Goal: Information Seeking & Learning: Learn about a topic

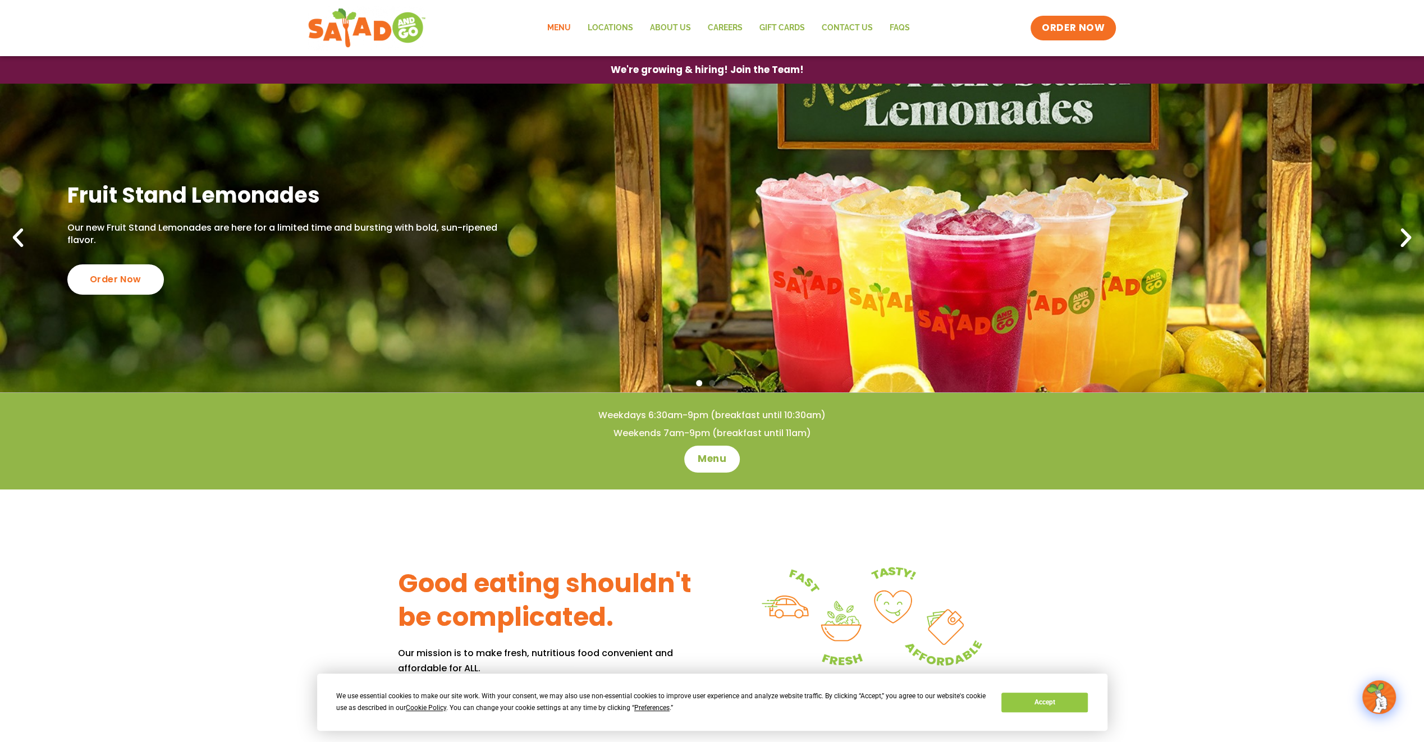
click at [558, 30] on link "Menu" at bounding box center [558, 28] width 40 height 26
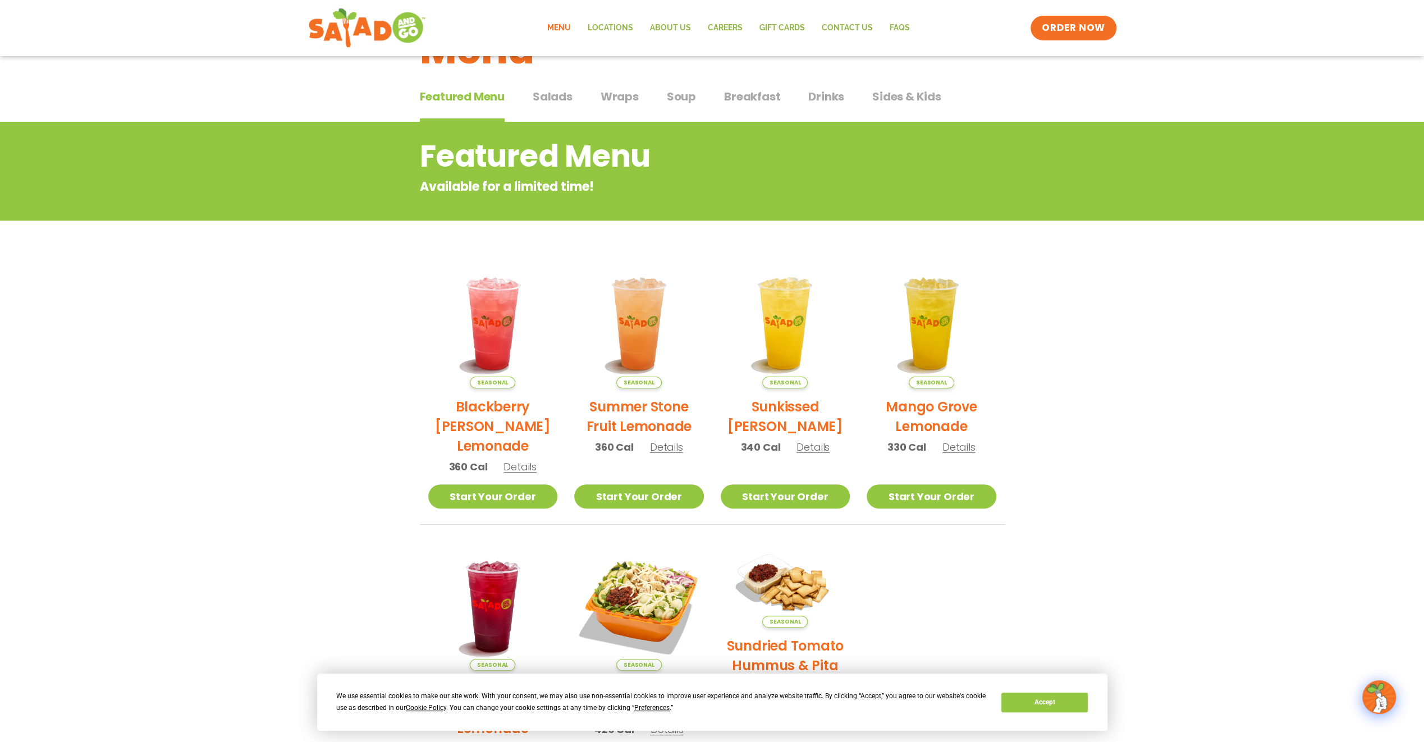
scroll to position [34, 0]
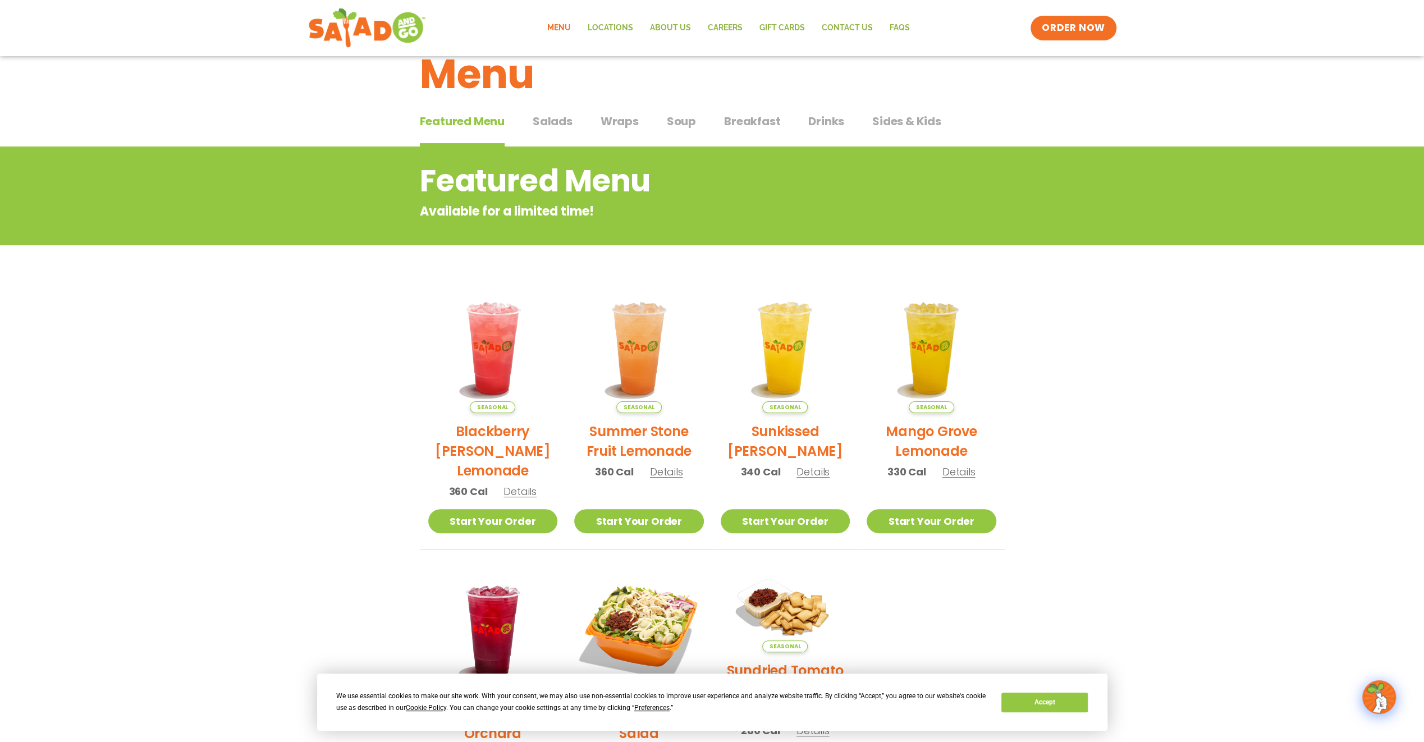
click at [557, 120] on span "Salads" at bounding box center [553, 121] width 40 height 17
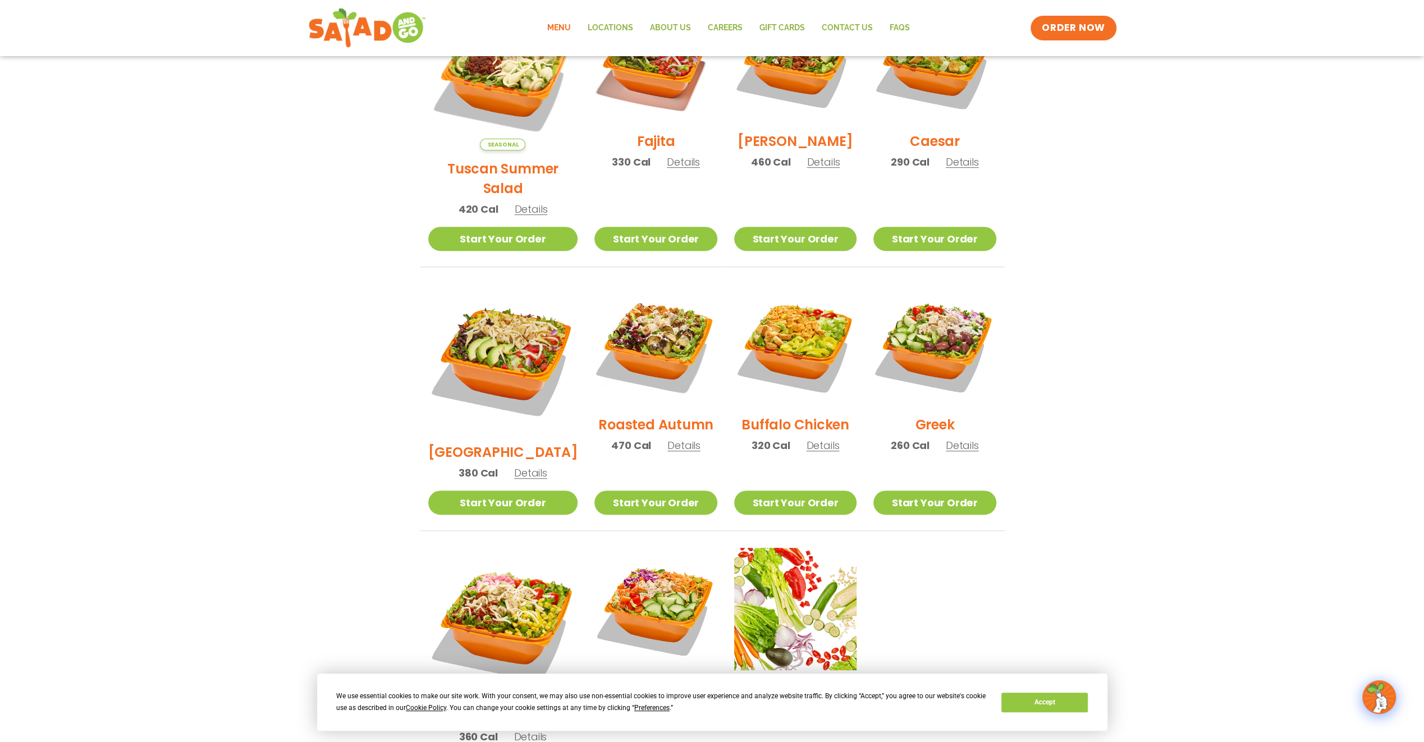
scroll to position [427, 0]
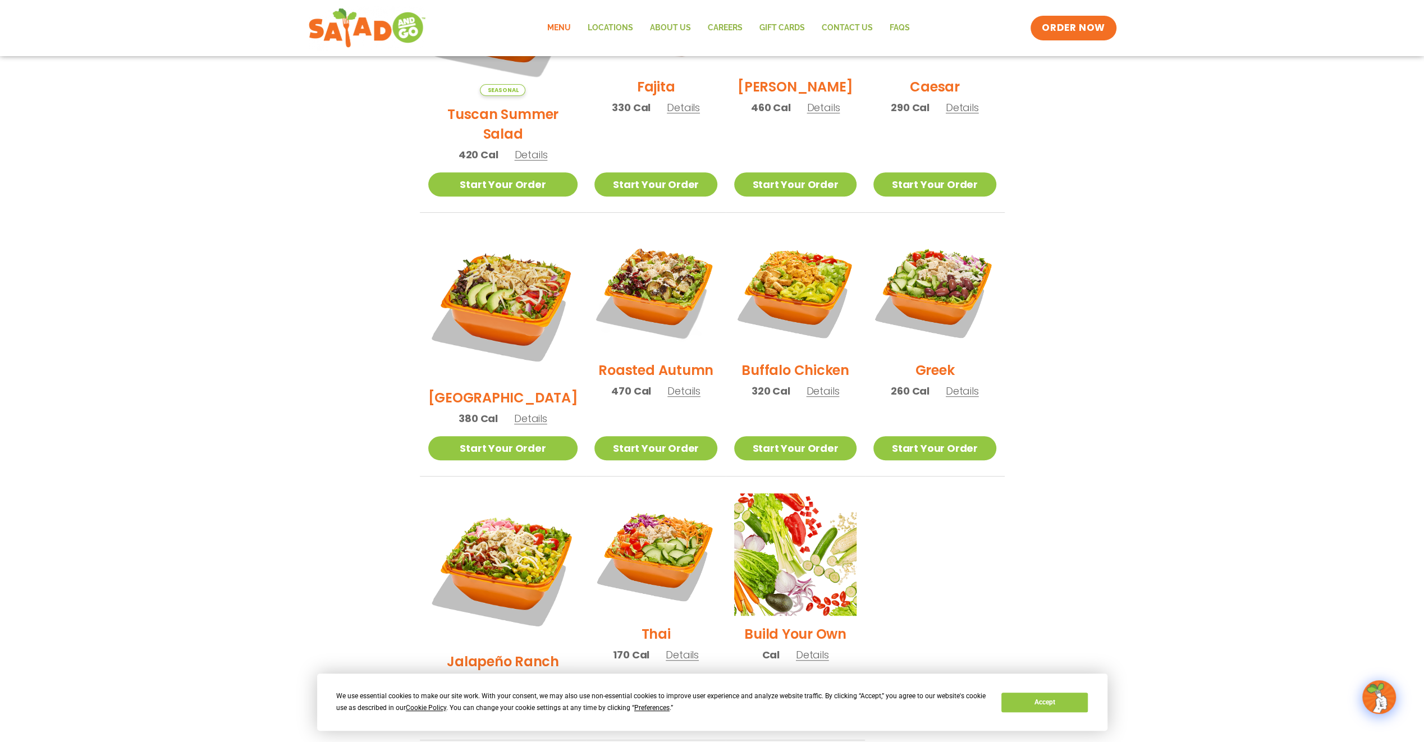
click at [508, 652] on h2 "Jalapeño Ranch" at bounding box center [503, 662] width 112 height 20
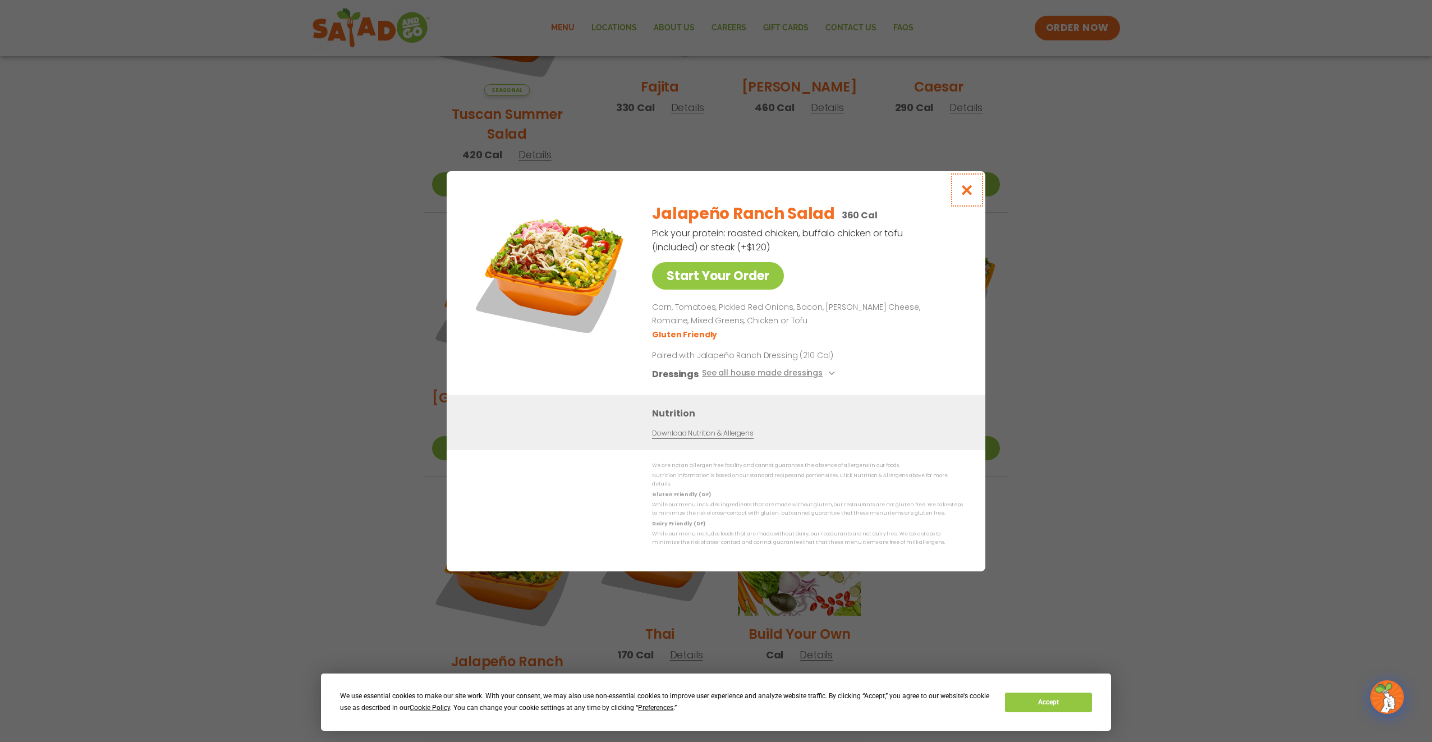
click at [968, 193] on icon "Close modal" at bounding box center [967, 190] width 14 height 12
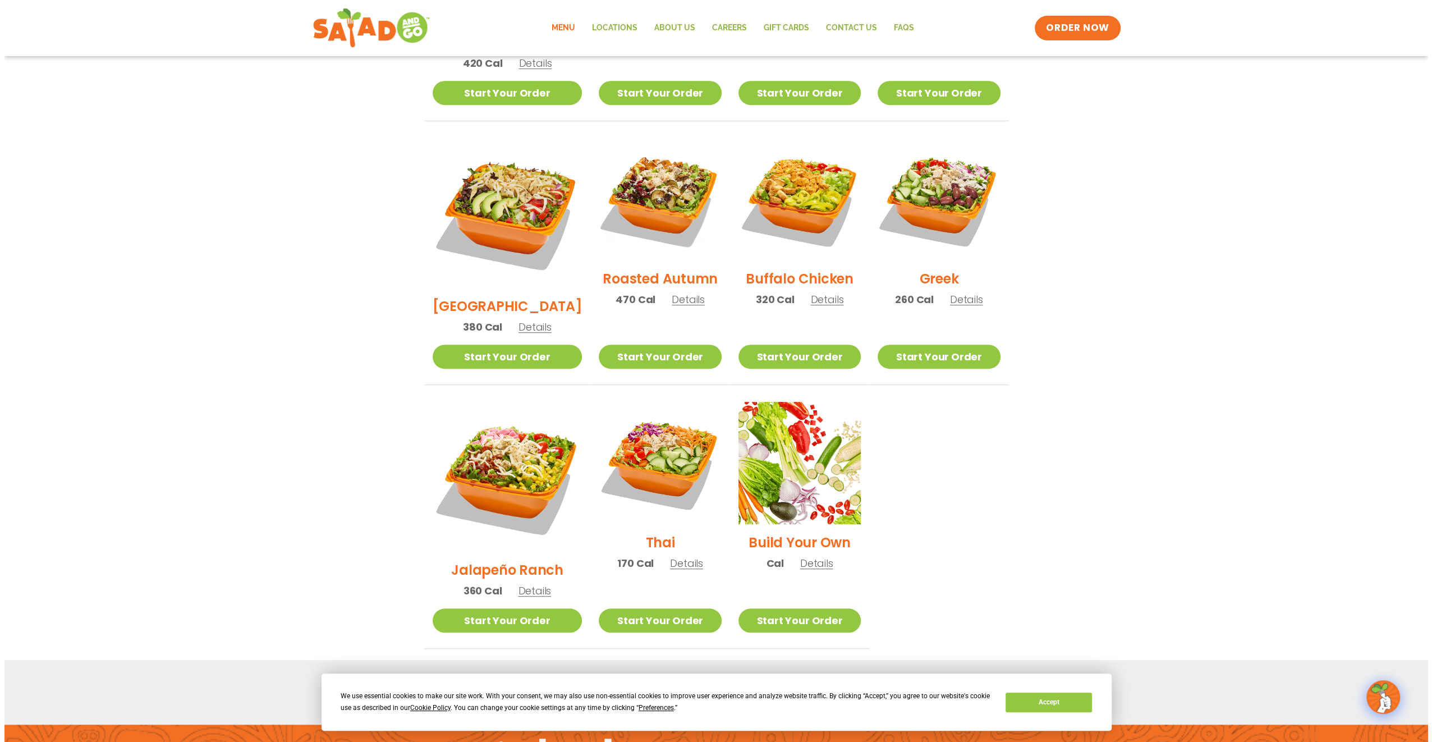
scroll to position [531, 0]
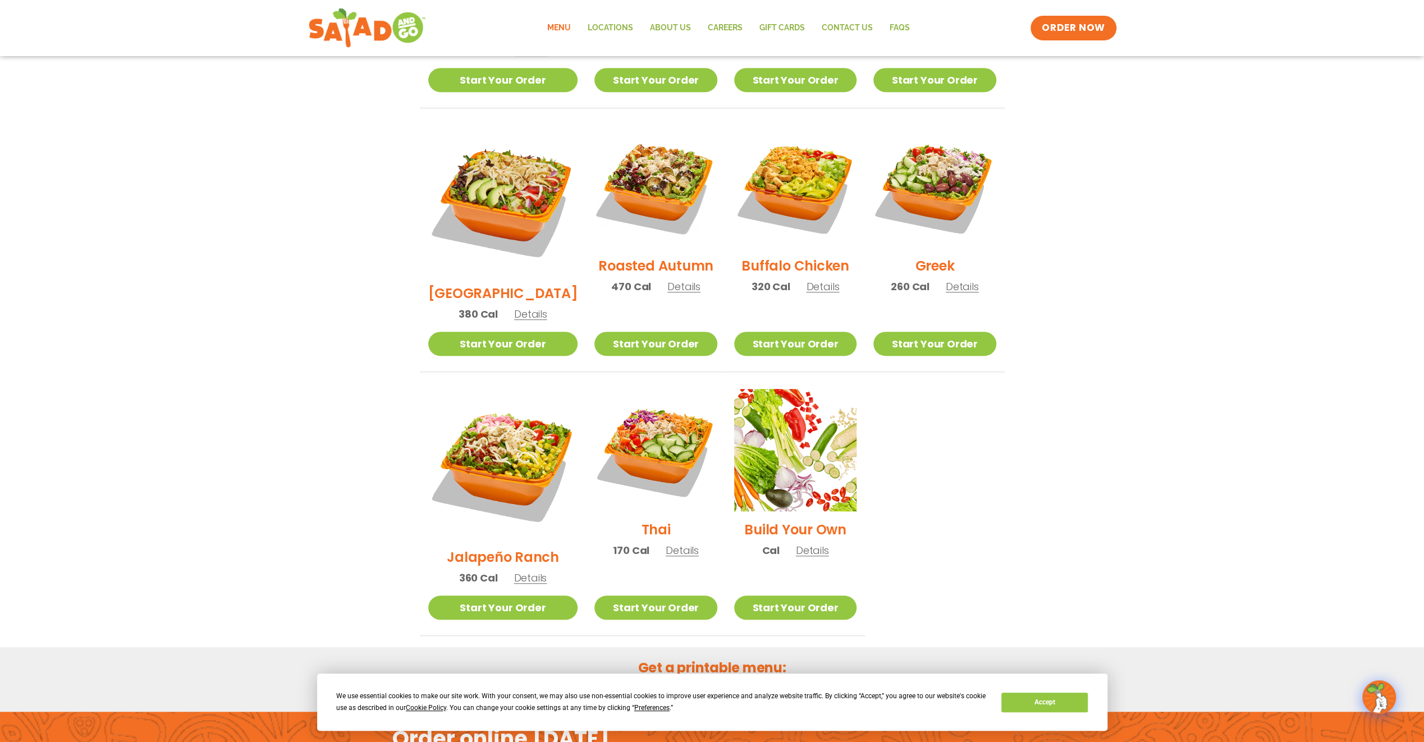
click at [476, 283] on h2 "[GEOGRAPHIC_DATA]" at bounding box center [503, 293] width 150 height 20
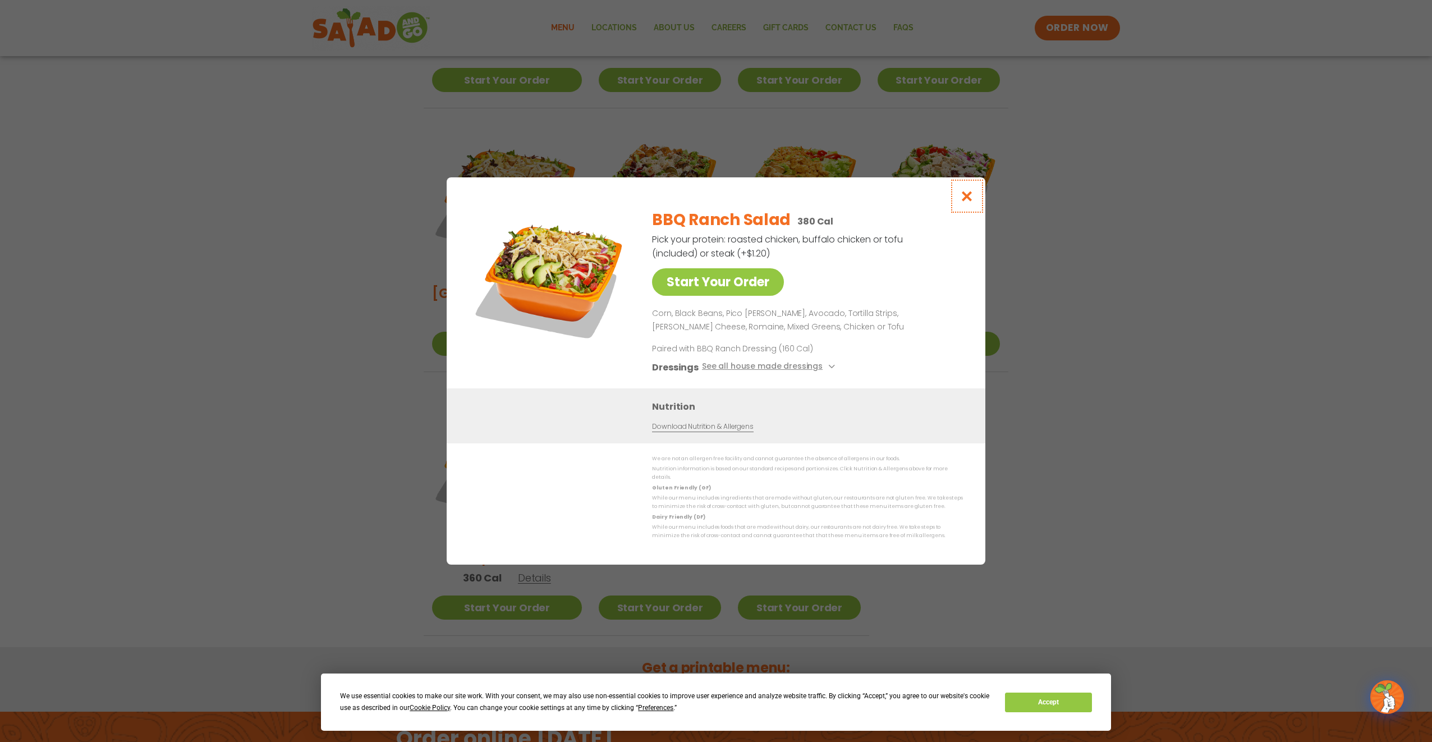
click at [966, 198] on icon "Close modal" at bounding box center [967, 196] width 14 height 12
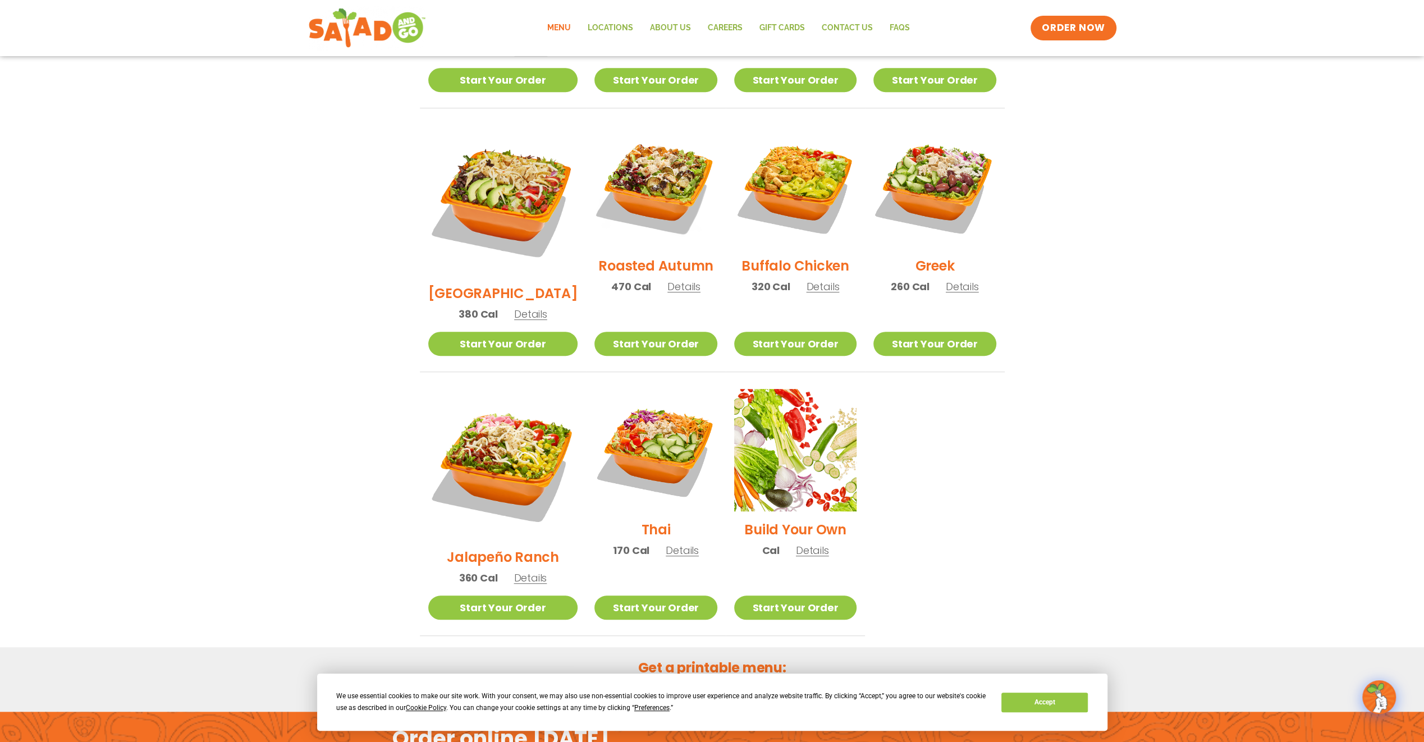
click at [540, 547] on h2 "Jalapeño Ranch" at bounding box center [503, 557] width 112 height 20
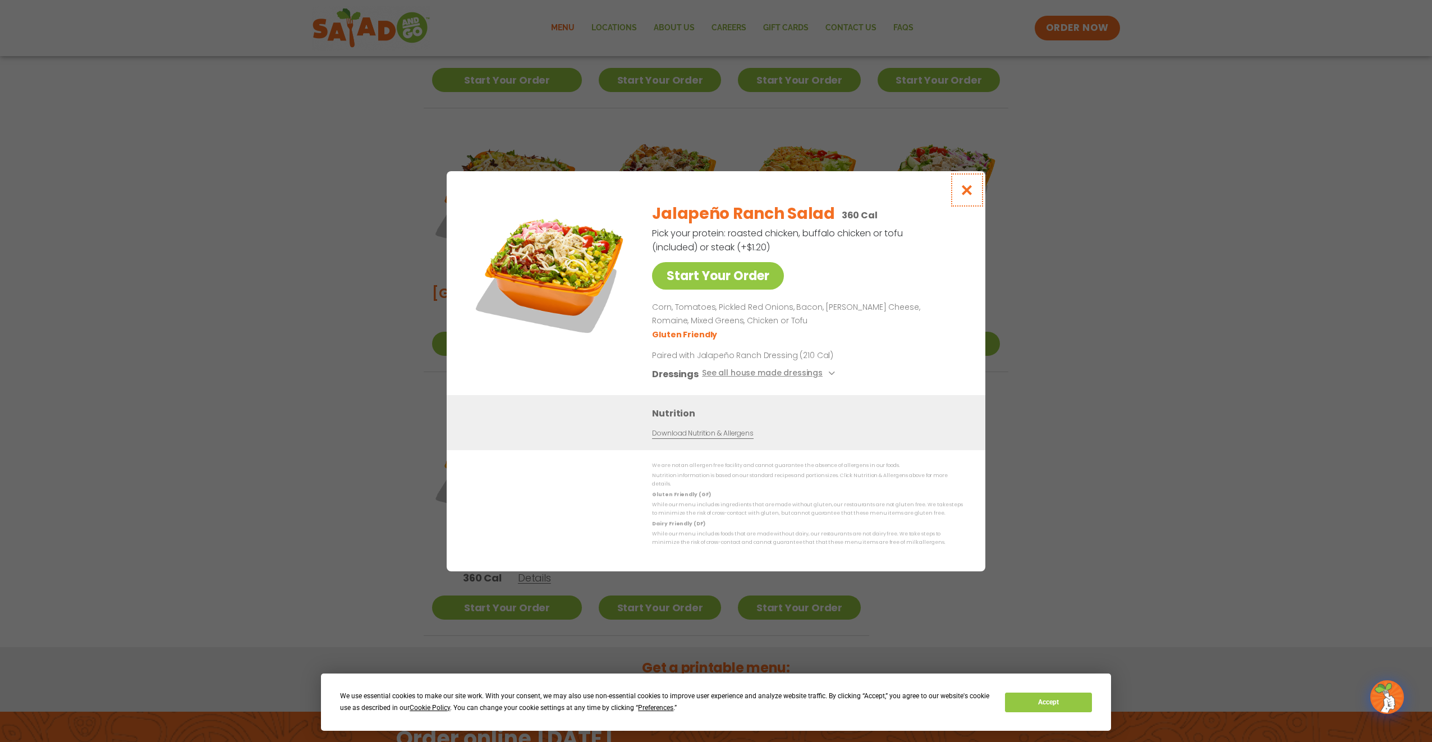
click at [968, 195] on icon "Close modal" at bounding box center [967, 190] width 14 height 12
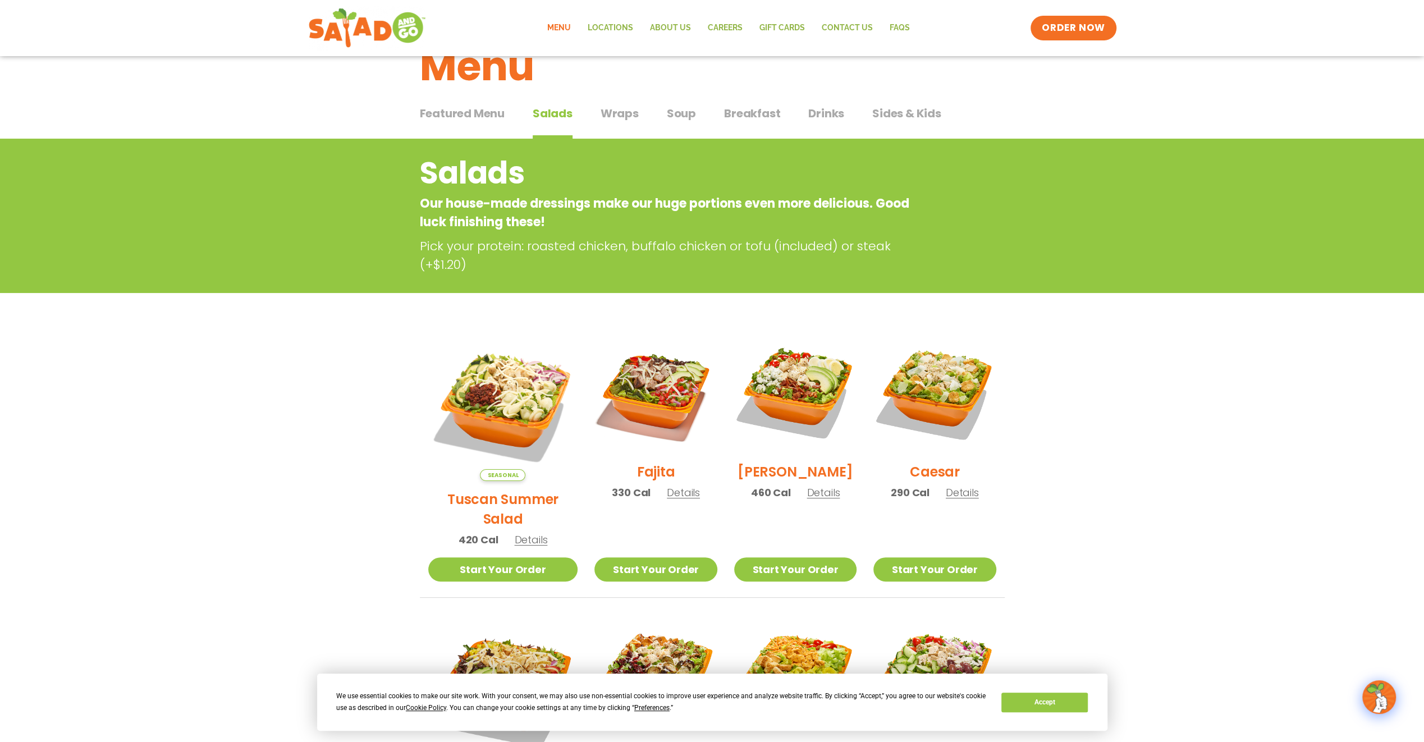
scroll to position [0, 0]
